Goal: Task Accomplishment & Management: Manage account settings

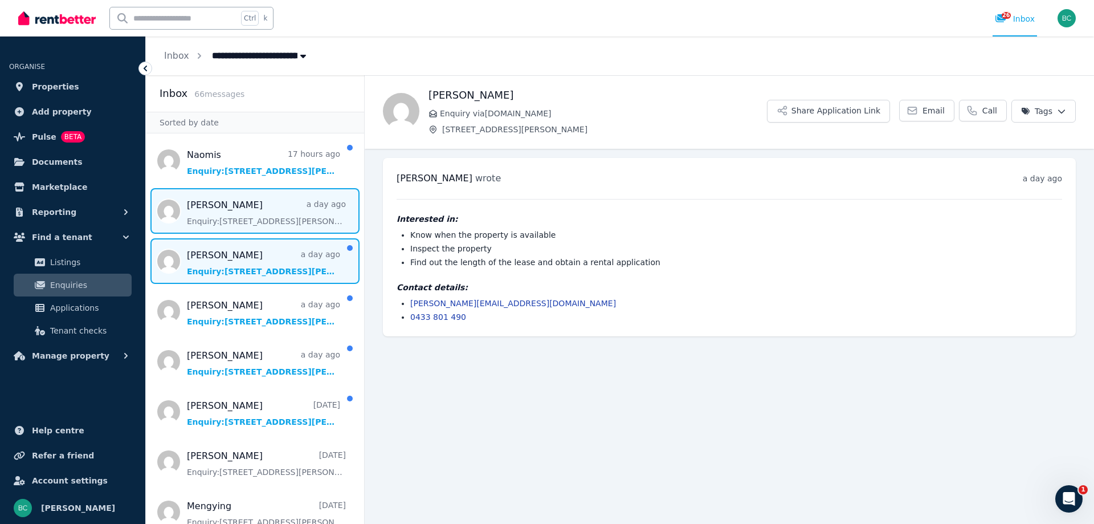
click at [254, 258] on span "Message list" at bounding box center [255, 261] width 218 height 46
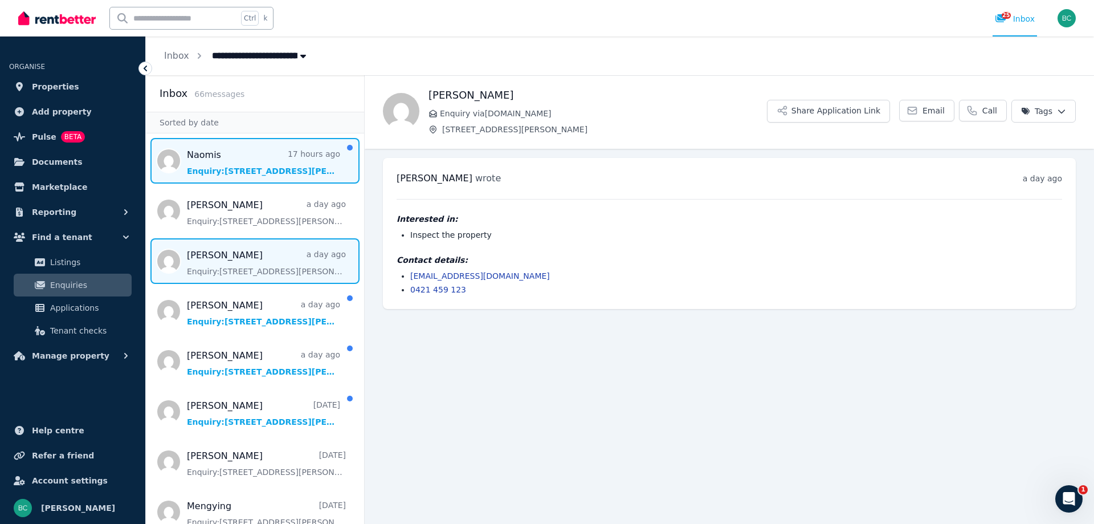
click at [245, 161] on span "Message list" at bounding box center [255, 161] width 218 height 46
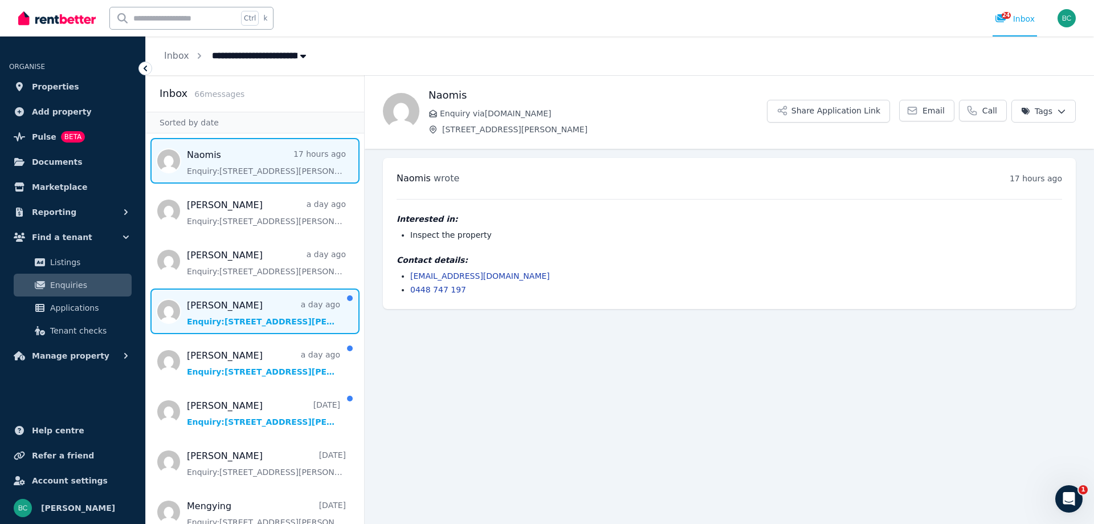
click at [219, 316] on span "Message list" at bounding box center [255, 311] width 218 height 46
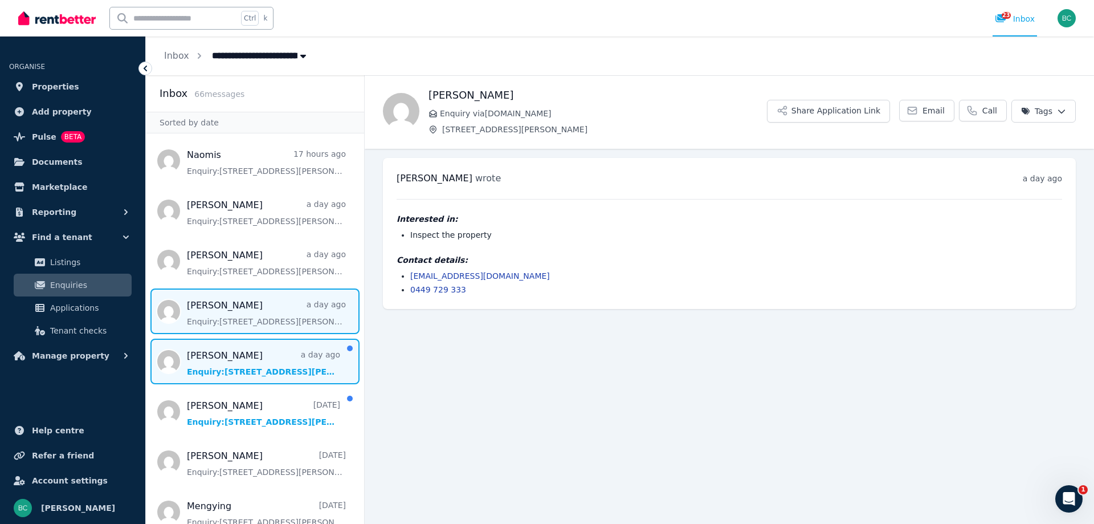
click at [229, 374] on span "Message list" at bounding box center [255, 362] width 218 height 46
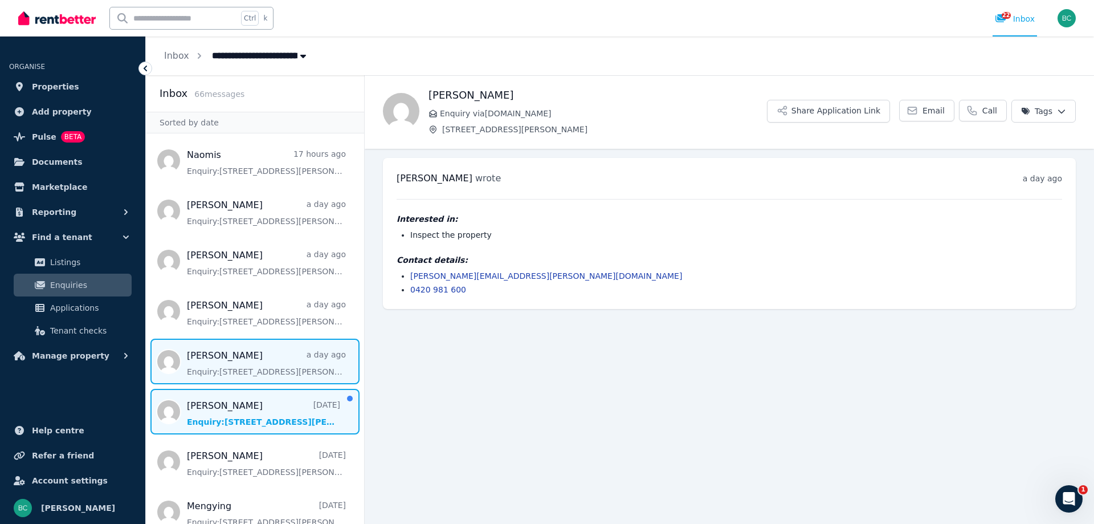
click at [235, 405] on span "Message list" at bounding box center [255, 412] width 218 height 46
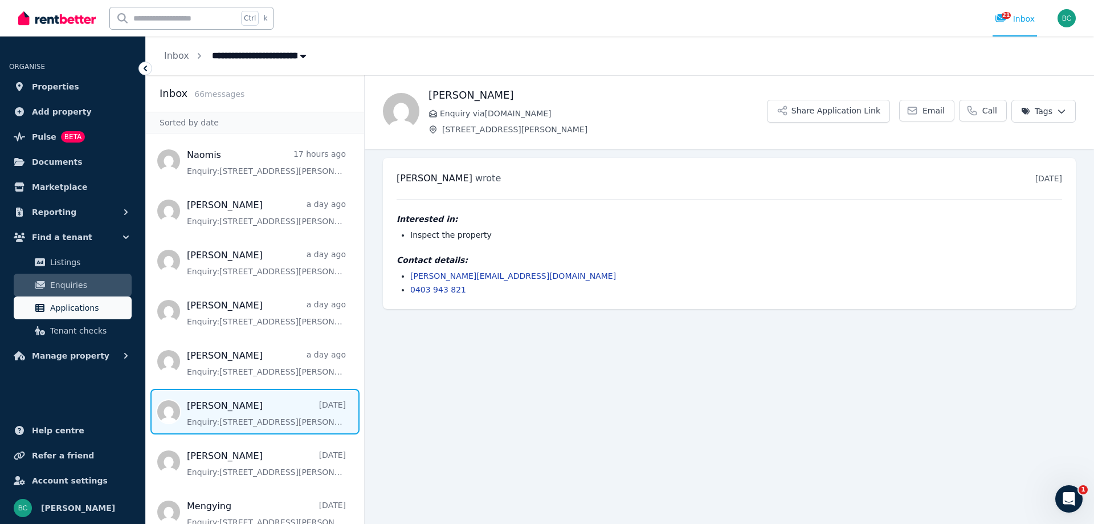
click at [78, 302] on span "Applications" at bounding box center [88, 308] width 77 height 14
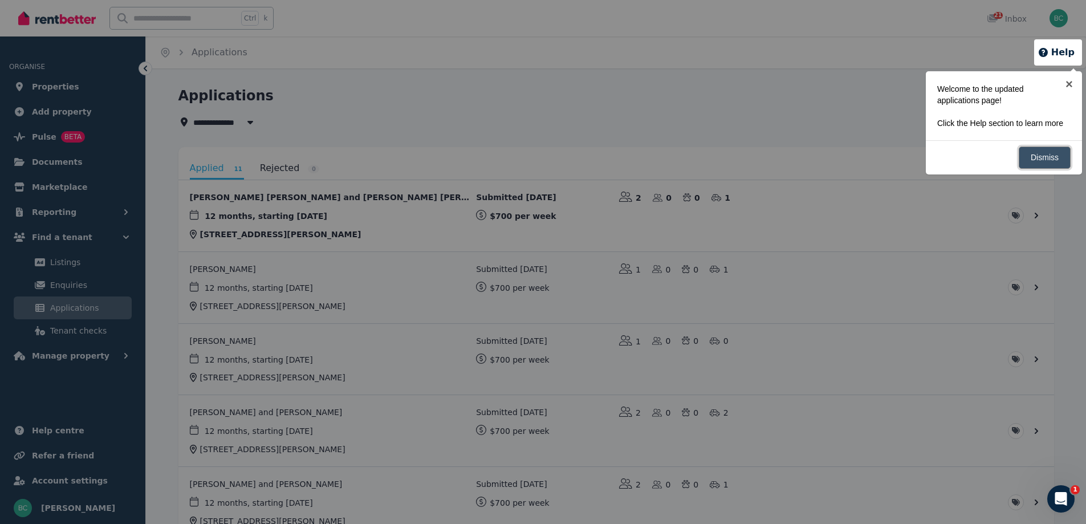
click at [1036, 157] on link "Dismiss" at bounding box center [1045, 158] width 52 height 22
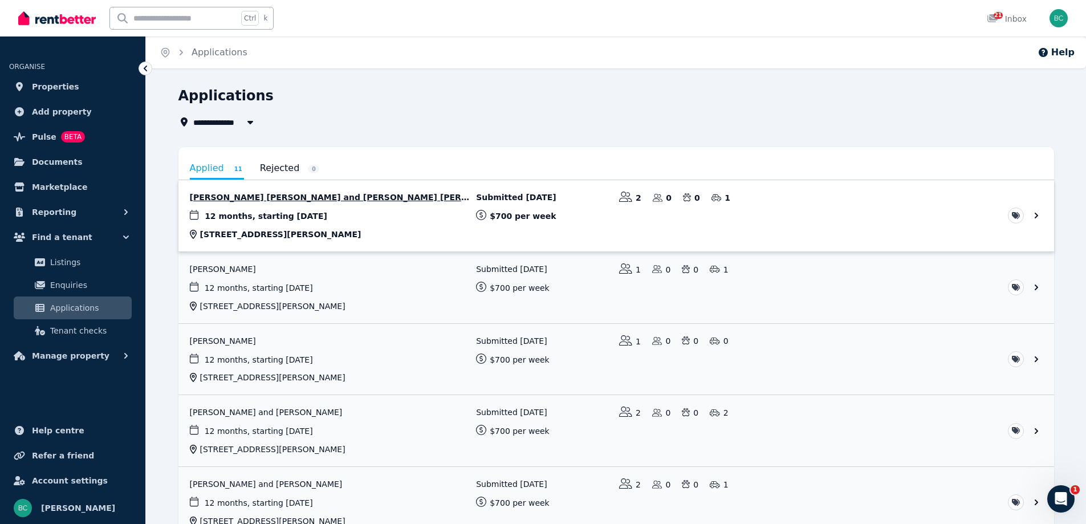
click at [793, 197] on link "View application: Kiran Kumar Movva and Hari priya Singampalli" at bounding box center [616, 215] width 876 height 71
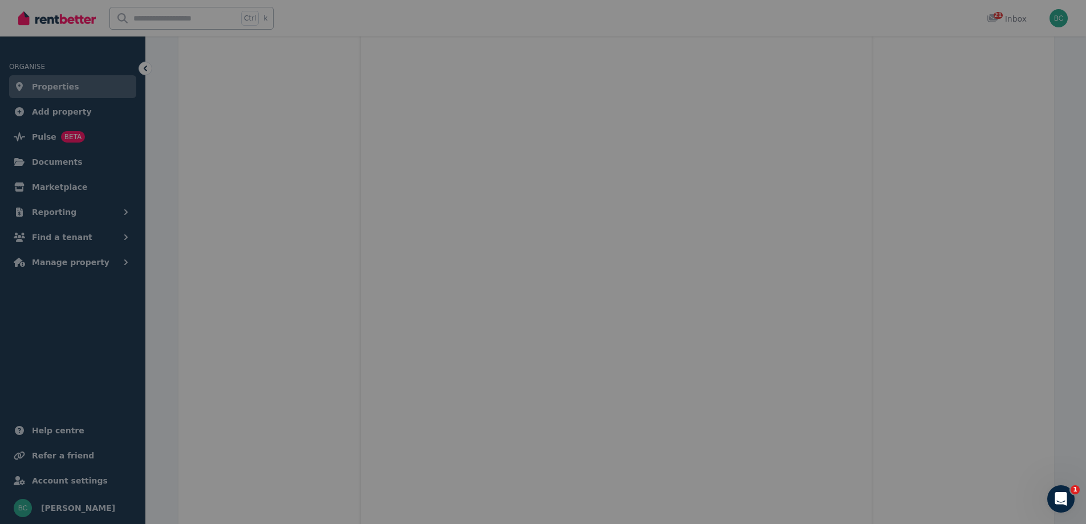
scroll to position [182, 0]
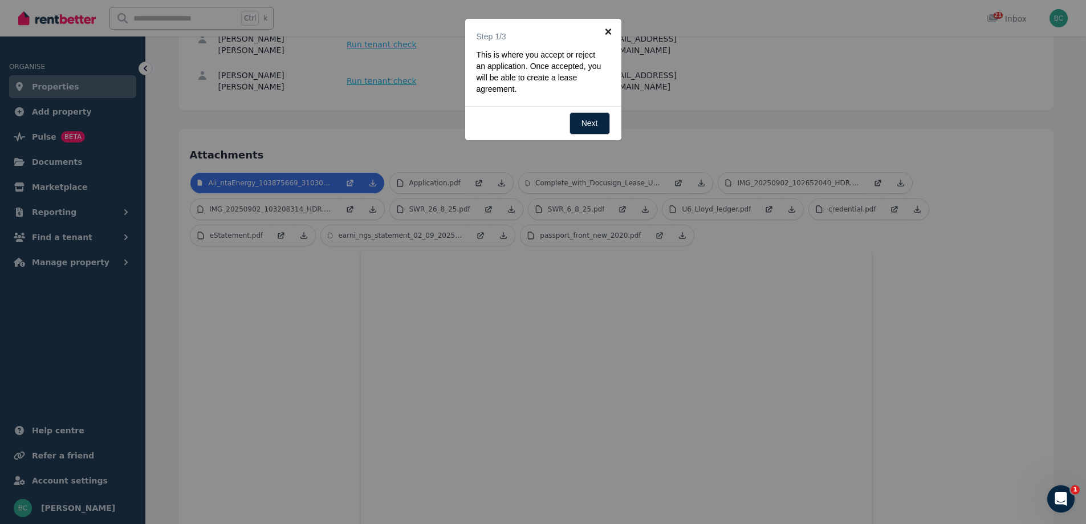
click at [611, 32] on link "×" at bounding box center [609, 32] width 26 height 26
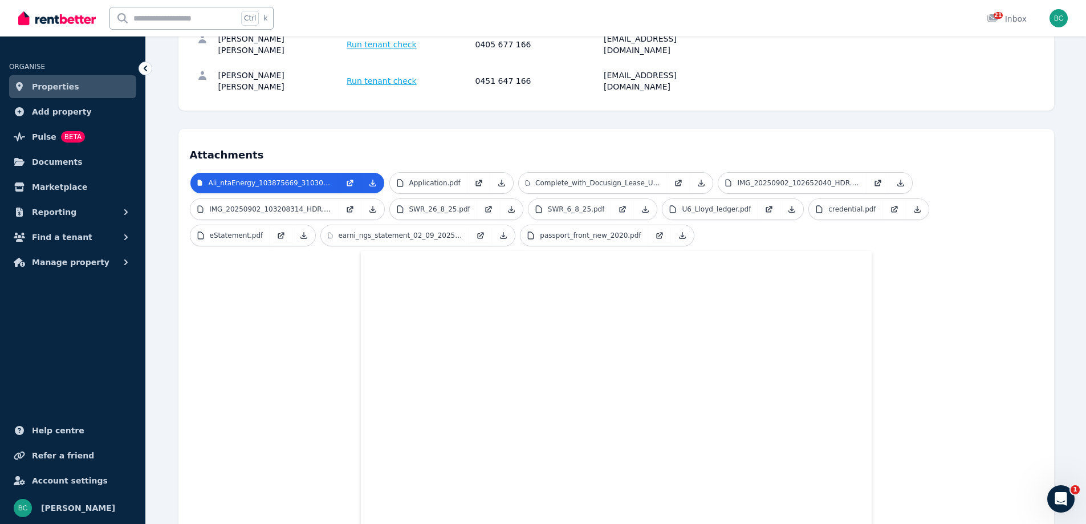
scroll to position [68, 0]
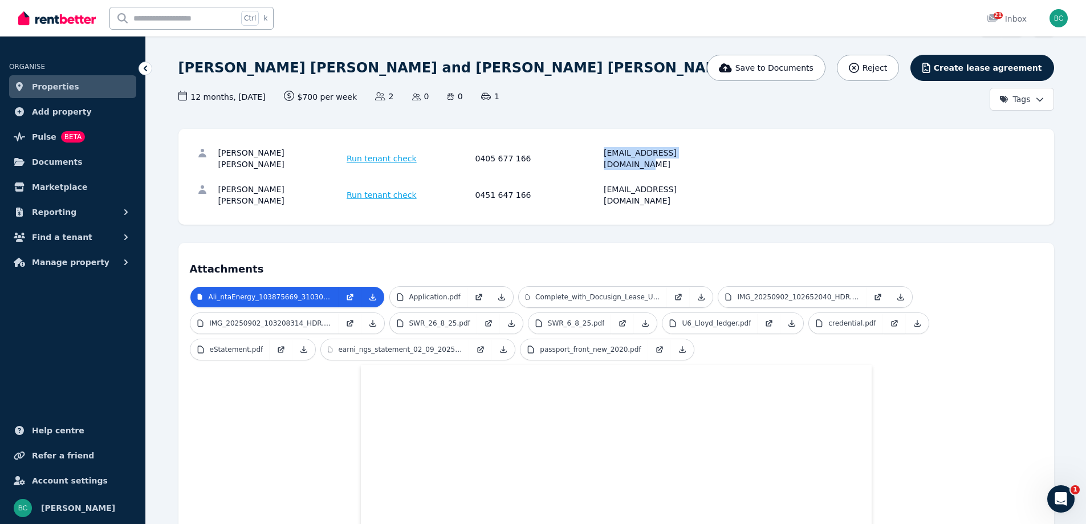
drag, startPoint x: 596, startPoint y: 153, endPoint x: 711, endPoint y: 159, distance: 115.9
click at [711, 159] on div "[PERSON_NAME] [PERSON_NAME] Run tenant check 0405 677 166 [EMAIL_ADDRESS][DOMAI…" at bounding box center [616, 158] width 853 height 36
copy div "[EMAIL_ADDRESS][DOMAIN_NAME]"
click at [81, 260] on span "Manage property" at bounding box center [71, 262] width 78 height 14
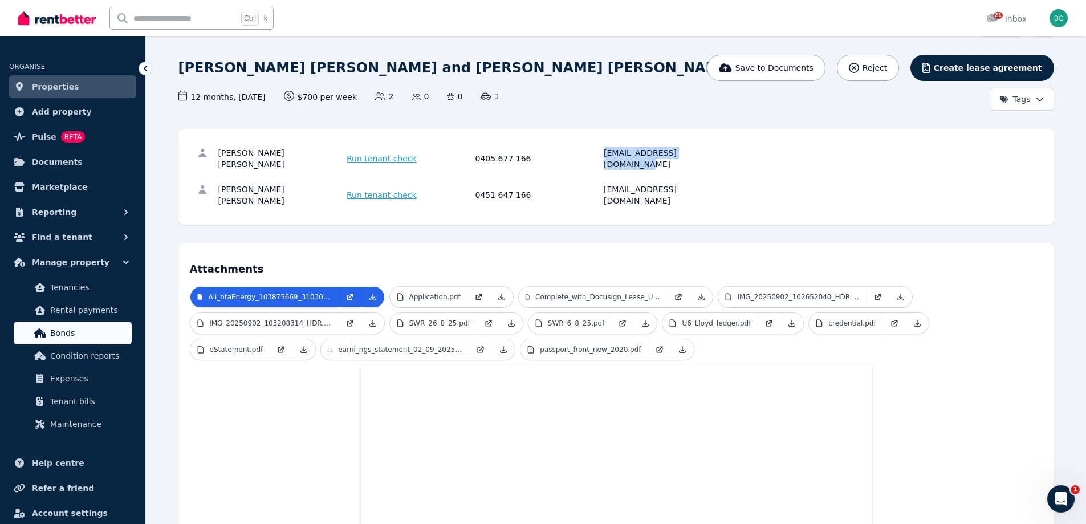
click at [74, 328] on span "Bonds" at bounding box center [88, 333] width 77 height 14
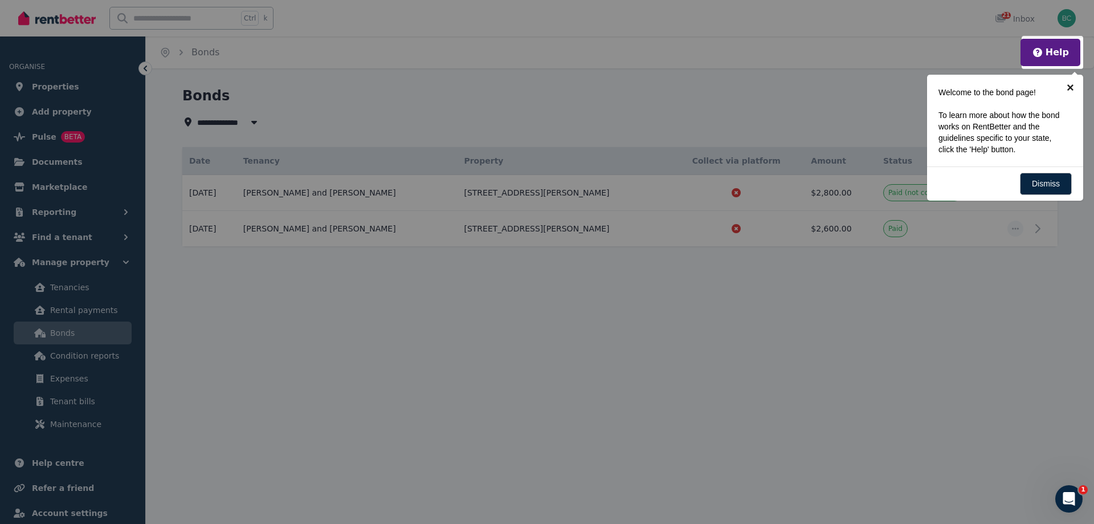
click at [1072, 84] on link "×" at bounding box center [1071, 88] width 26 height 26
